Goal: Task Accomplishment & Management: Manage account settings

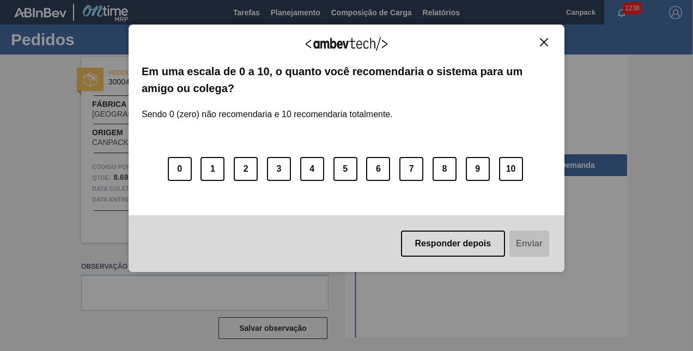
click at [543, 45] on img "Close" at bounding box center [544, 42] width 8 height 8
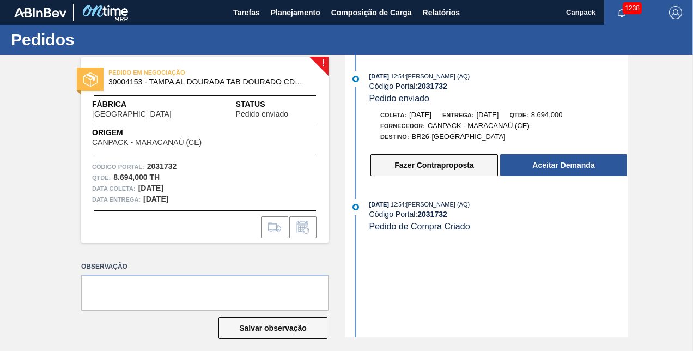
click at [459, 166] on button "Fazer Contraproposta" at bounding box center [435, 165] width 128 height 22
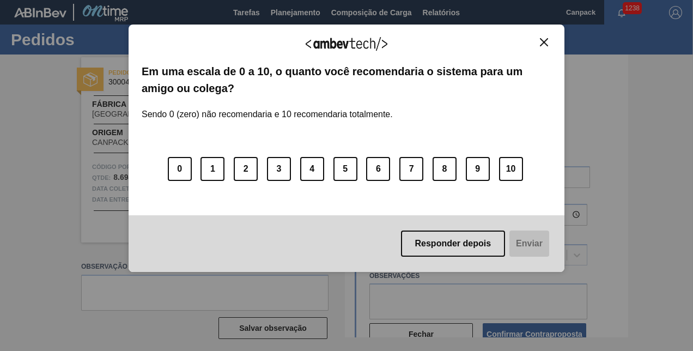
drag, startPoint x: 541, startPoint y: 44, endPoint x: 537, endPoint y: 48, distance: 5.8
click at [541, 43] on img "Close" at bounding box center [544, 42] width 8 height 8
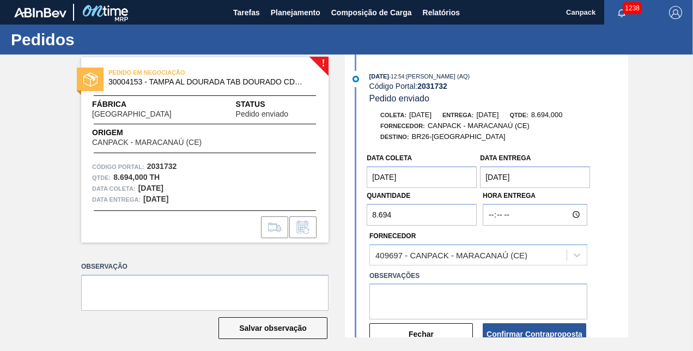
click at [407, 218] on input "8.694" at bounding box center [422, 215] width 110 height 22
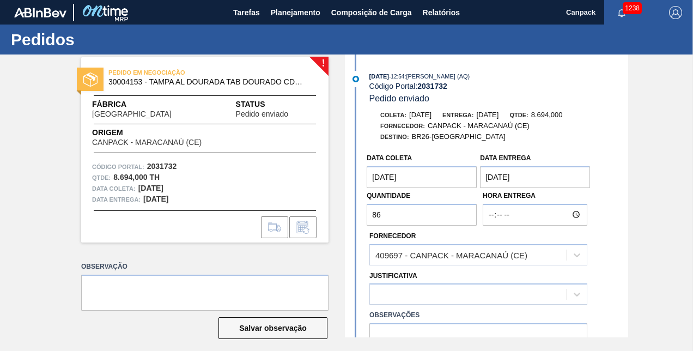
type input "8"
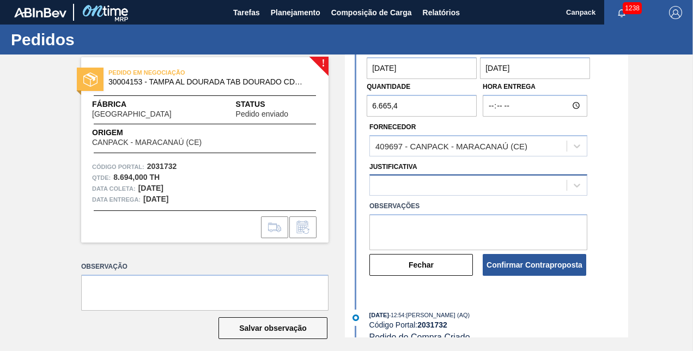
type input "6.665,4"
click at [419, 185] on div at bounding box center [468, 186] width 197 height 16
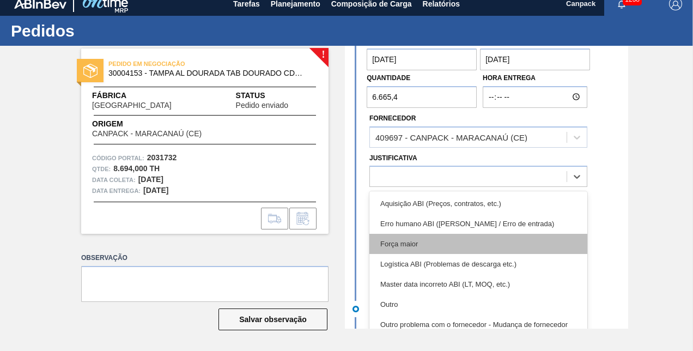
scroll to position [55, 0]
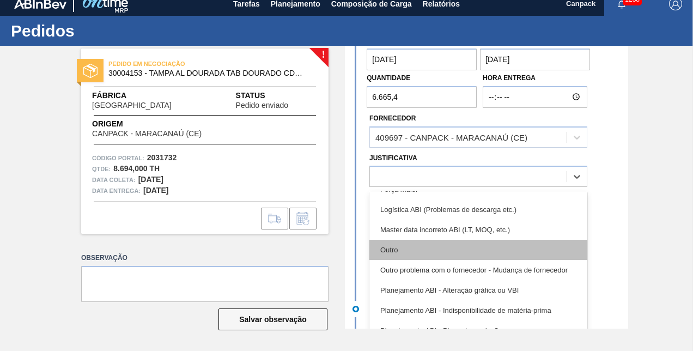
click at [407, 247] on div "Outro" at bounding box center [479, 250] width 218 height 20
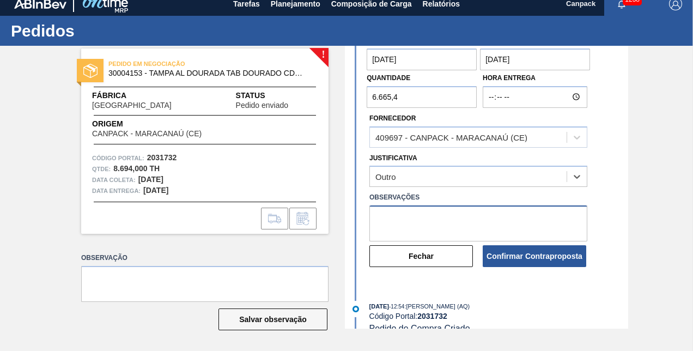
click at [415, 226] on textarea at bounding box center [479, 223] width 218 height 36
click at [375, 220] on textarea "SUGESTÃO DE ACORDO COM DISPONIBILIDADE DE ESTOQUE" at bounding box center [479, 223] width 218 height 36
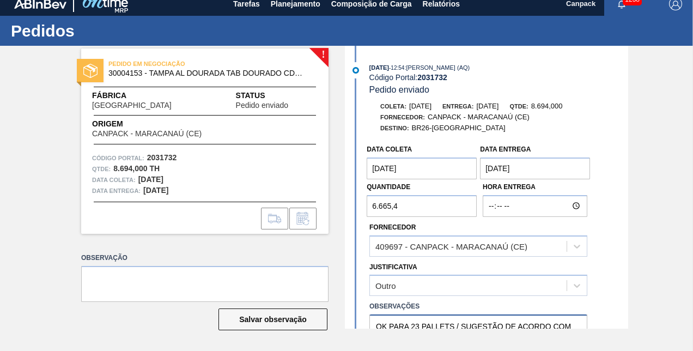
scroll to position [126, 0]
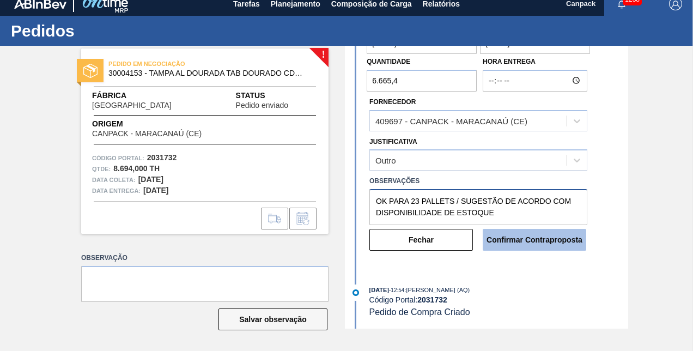
type textarea "OK PARA 23 PALLETS / SUGESTÃO DE ACORDO COM DISPONIBILIDADE DE ESTOQUE"
click at [549, 245] on button "Confirmar Contraproposta" at bounding box center [535, 240] width 104 height 22
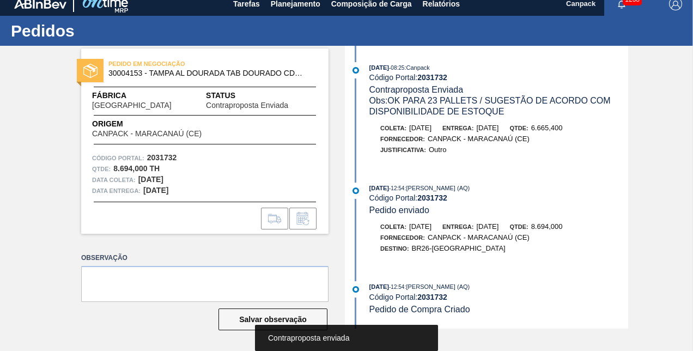
scroll to position [0, 0]
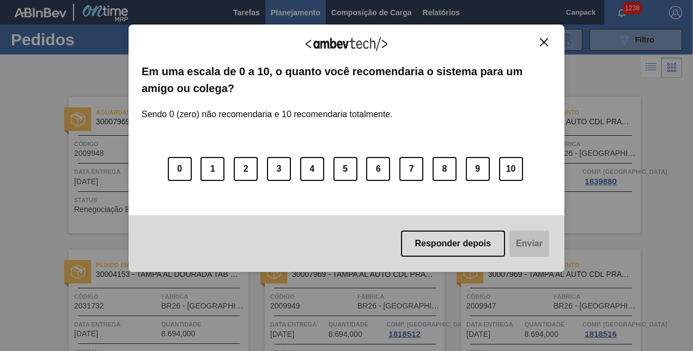
click at [542, 42] on img "Close" at bounding box center [544, 42] width 8 height 8
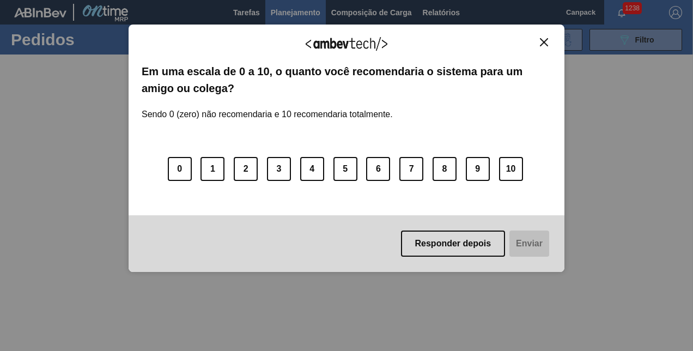
click at [545, 44] on img "Close" at bounding box center [544, 42] width 8 height 8
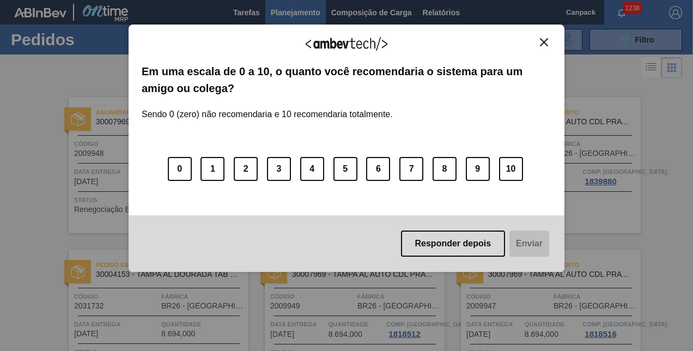
click at [542, 40] on img "Close" at bounding box center [544, 42] width 8 height 8
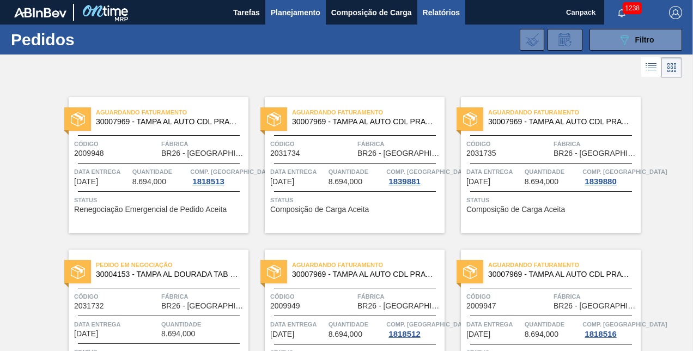
click at [431, 9] on span "Relatórios" at bounding box center [441, 12] width 37 height 13
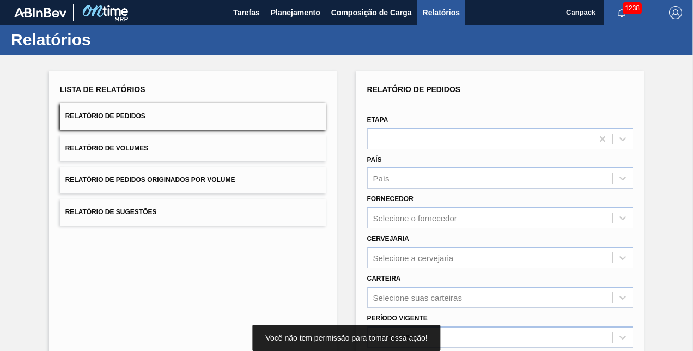
scroll to position [153, 0]
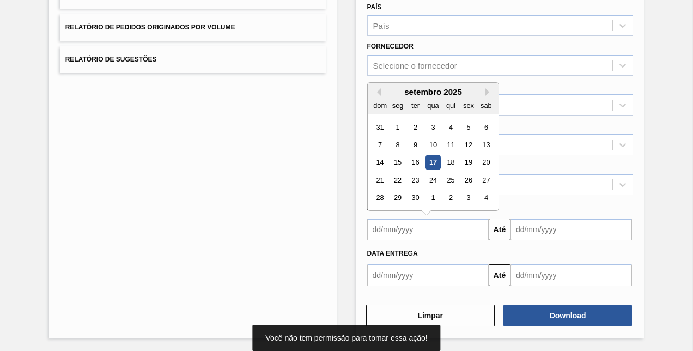
click at [424, 232] on input "text" at bounding box center [428, 230] width 122 height 22
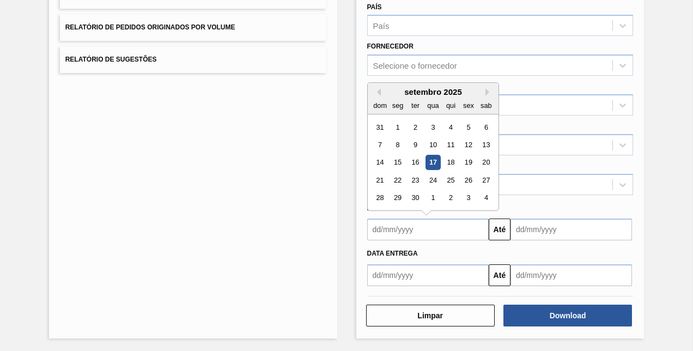
click at [433, 166] on div "17" at bounding box center [433, 162] width 15 height 15
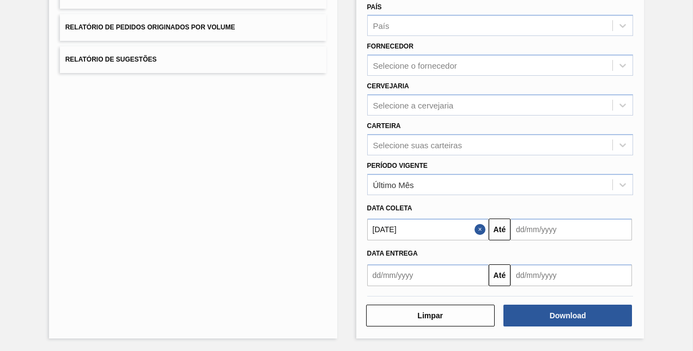
type input "[DATE]"
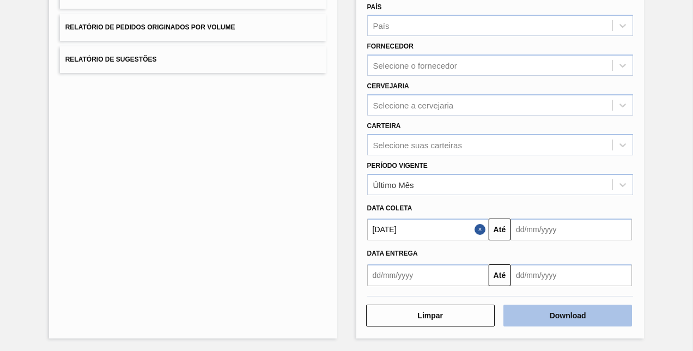
click at [559, 319] on button "Download" at bounding box center [568, 316] width 129 height 22
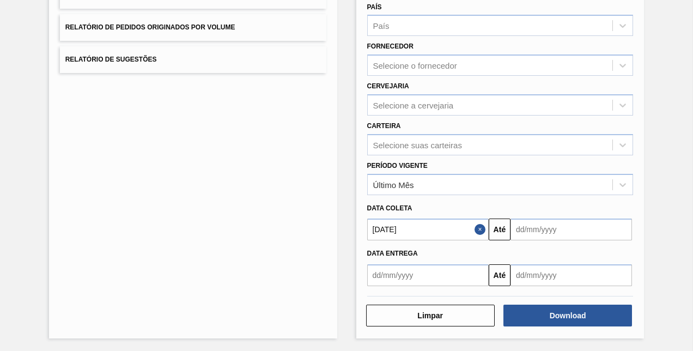
scroll to position [0, 0]
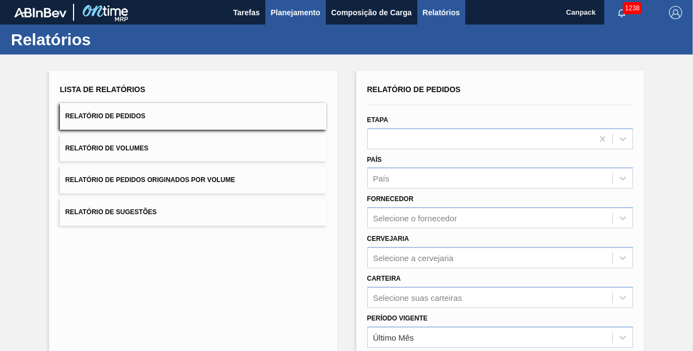
click at [300, 14] on span "Planejamento" at bounding box center [296, 12] width 50 height 13
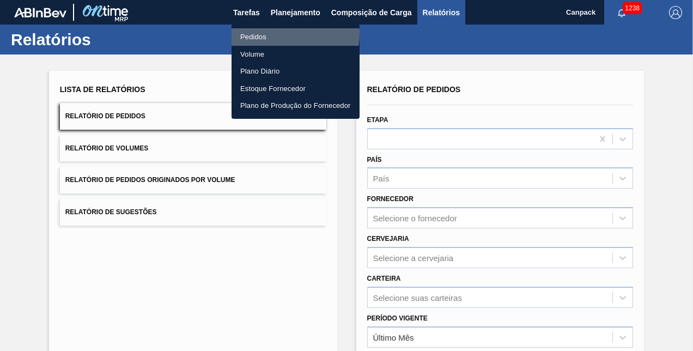
click at [258, 33] on li "Pedidos" at bounding box center [296, 36] width 128 height 17
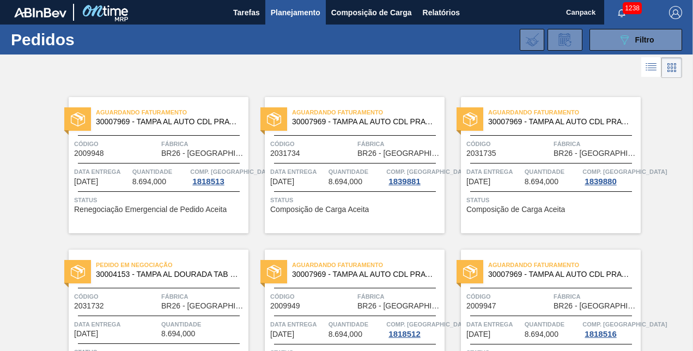
scroll to position [75, 0]
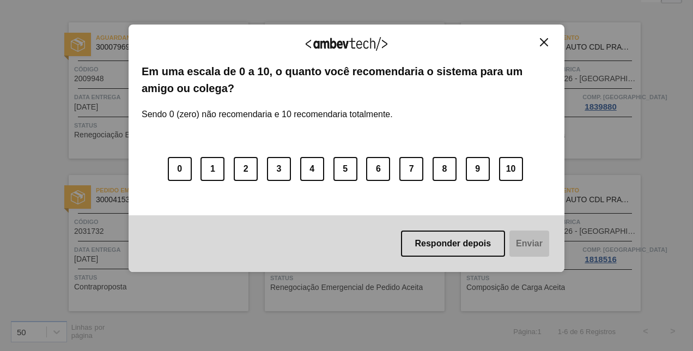
click at [545, 41] on img "Close" at bounding box center [544, 42] width 8 height 8
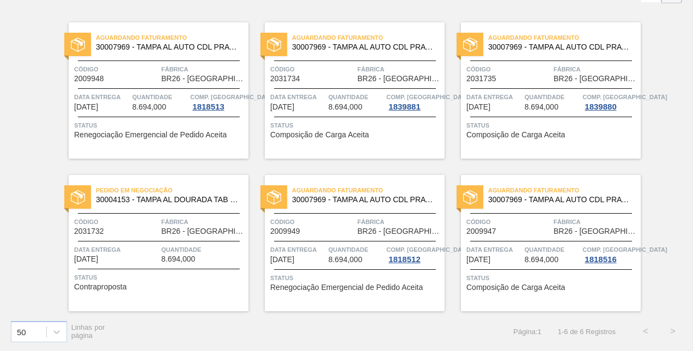
click at [346, 218] on span "Código" at bounding box center [312, 221] width 84 height 11
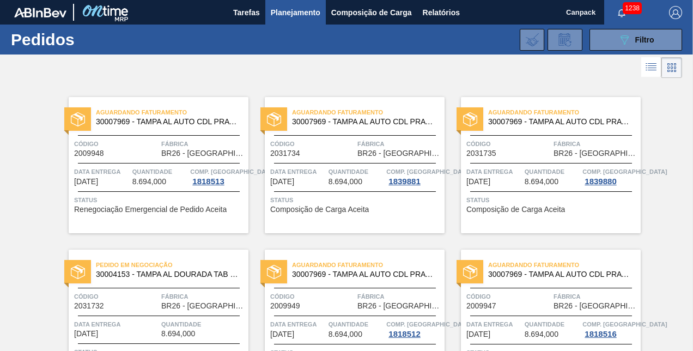
scroll to position [75, 0]
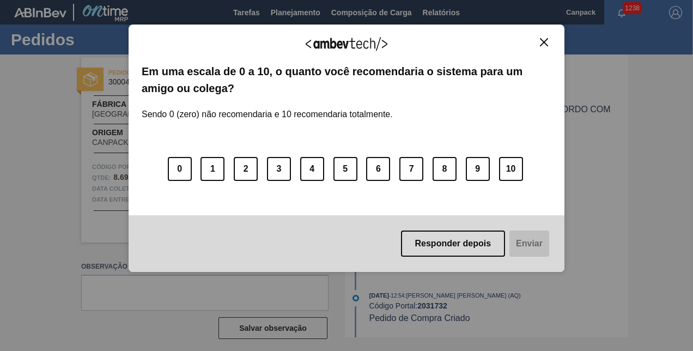
drag, startPoint x: 542, startPoint y: 44, endPoint x: 539, endPoint y: 50, distance: 6.8
click at [542, 44] on img "Close" at bounding box center [544, 42] width 8 height 8
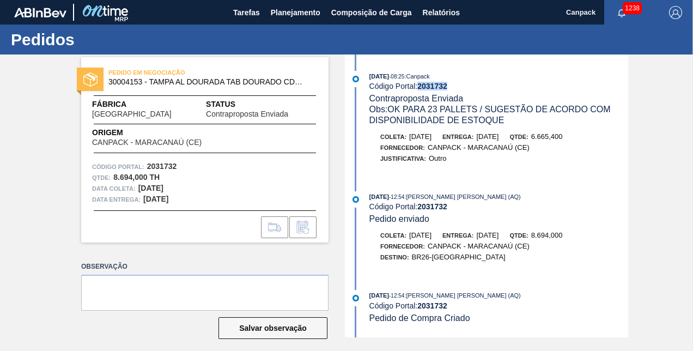
drag, startPoint x: 420, startPoint y: 88, endPoint x: 447, endPoint y: 87, distance: 27.3
click at [447, 87] on strong "2031732" at bounding box center [433, 86] width 30 height 9
copy strong "2031732"
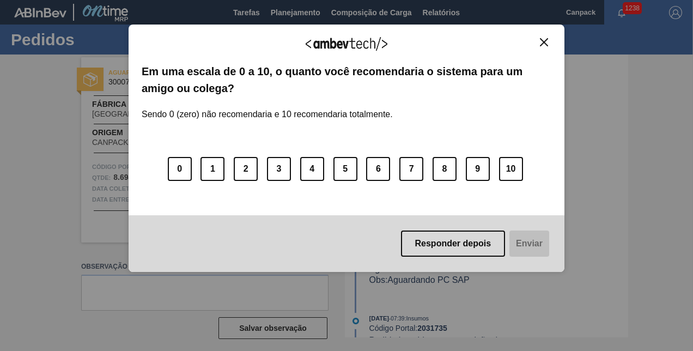
click at [543, 44] on img "Close" at bounding box center [544, 42] width 8 height 8
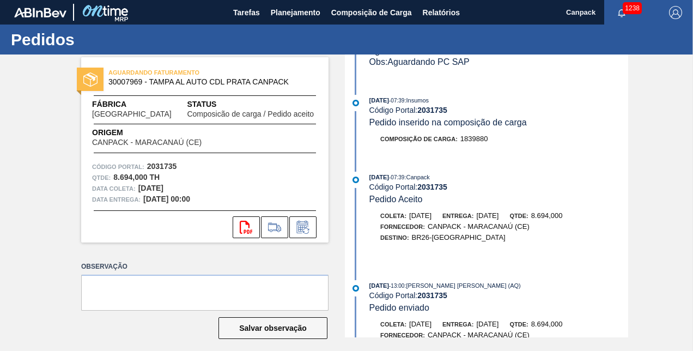
scroll to position [310, 0]
